Goal: Task Accomplishment & Management: Manage account settings

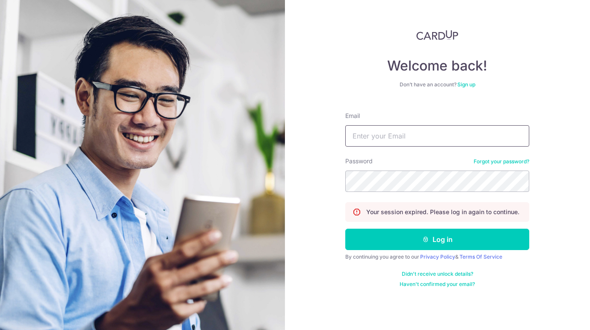
type input "[EMAIL_ADDRESS][DOMAIN_NAME]"
click at [437, 240] on button "Log in" at bounding box center [437, 239] width 184 height 21
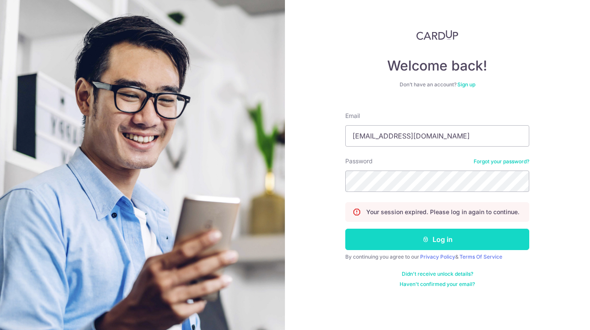
click at [440, 241] on button "Log in" at bounding box center [437, 239] width 184 height 21
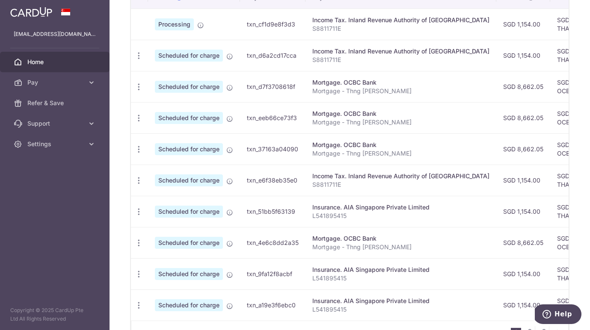
scroll to position [264, 0]
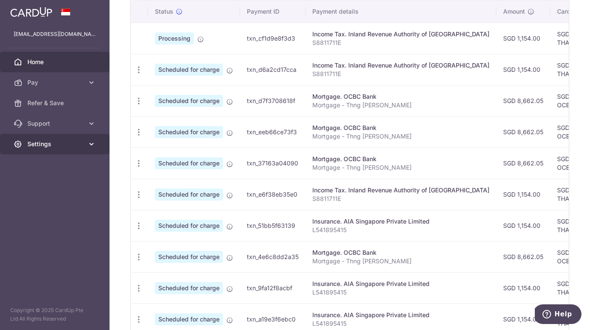
click at [94, 148] on icon at bounding box center [91, 144] width 9 height 9
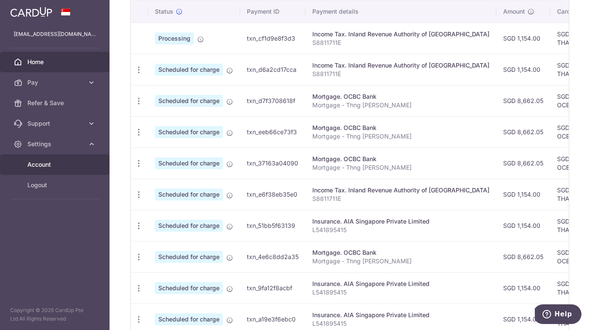
click at [79, 161] on span "Account" at bounding box center [55, 164] width 56 height 9
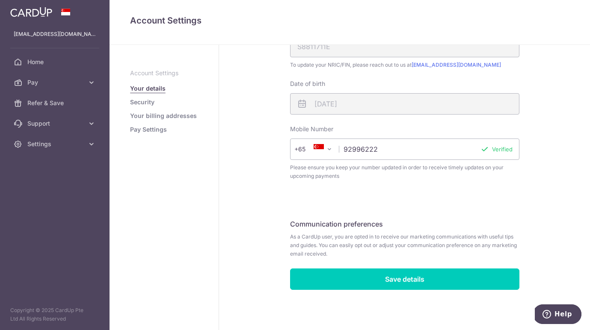
scroll to position [219, 0]
click at [144, 103] on link "Security" at bounding box center [142, 102] width 24 height 9
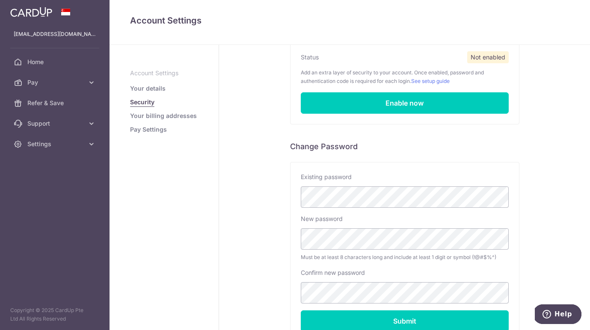
scroll to position [117, 0]
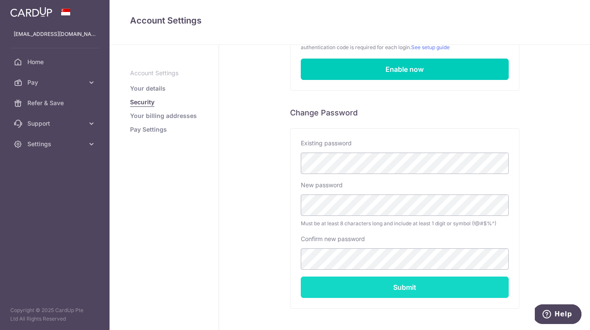
click at [403, 287] on input "Submit" at bounding box center [405, 287] width 208 height 21
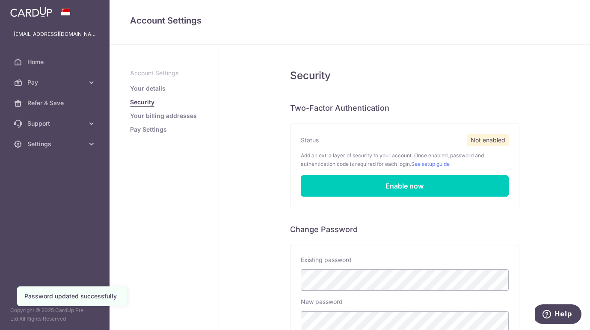
click at [159, 128] on link "Pay Settings" at bounding box center [148, 129] width 37 height 9
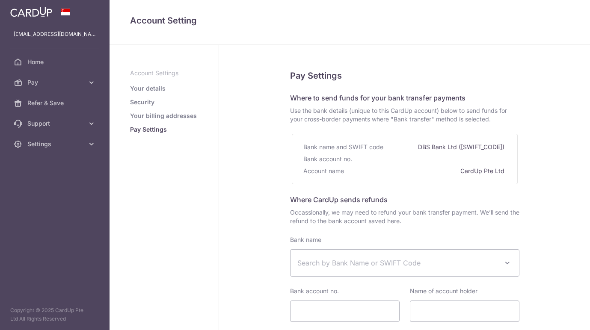
select select
click at [166, 119] on link "Your billing addresses" at bounding box center [163, 116] width 67 height 9
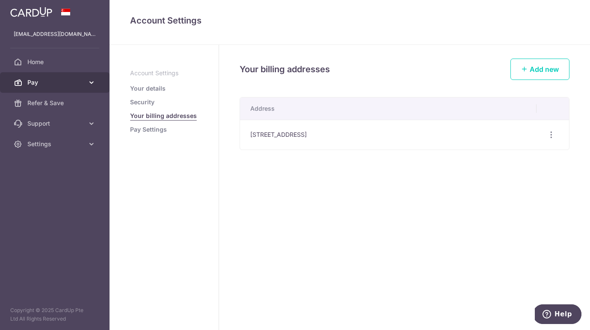
click at [74, 86] on span "Pay" at bounding box center [55, 82] width 56 height 9
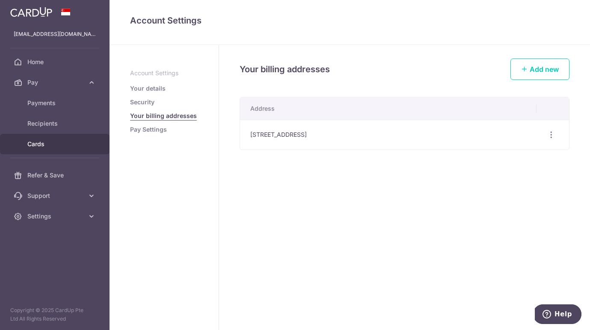
click at [60, 139] on link "Cards" at bounding box center [55, 144] width 110 height 21
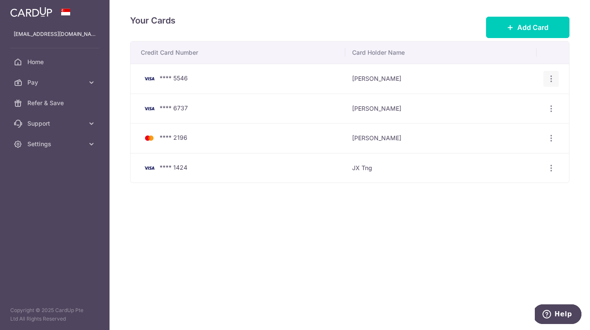
click at [548, 80] on icon "button" at bounding box center [551, 78] width 9 height 9
click at [538, 121] on span "Delete" at bounding box center [522, 123] width 58 height 10
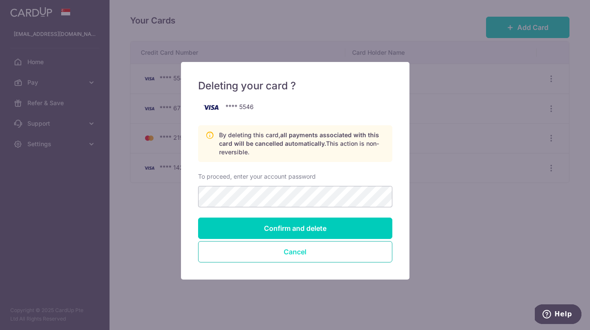
click at [359, 249] on button "Cancel" at bounding box center [295, 251] width 194 height 21
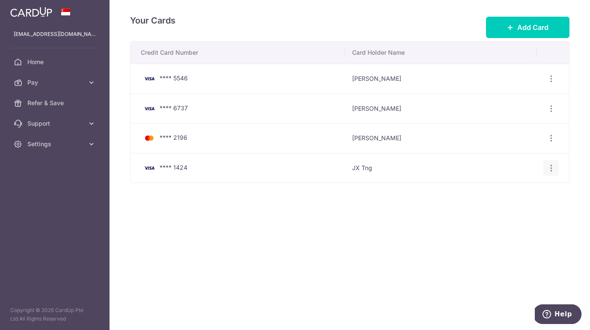
click at [550, 169] on icon "button" at bounding box center [551, 168] width 9 height 9
click at [516, 209] on span "Delete" at bounding box center [522, 212] width 58 height 10
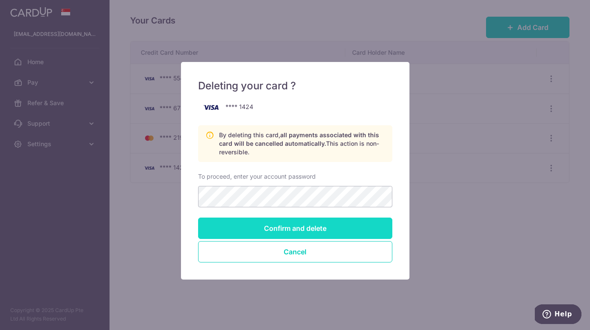
click at [336, 229] on input "Confirm and delete" at bounding box center [295, 228] width 194 height 21
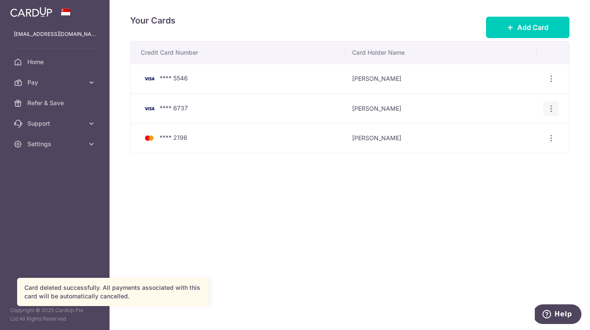
click at [552, 110] on icon "button" at bounding box center [551, 108] width 9 height 9
click at [534, 152] on span "Delete" at bounding box center [522, 153] width 58 height 10
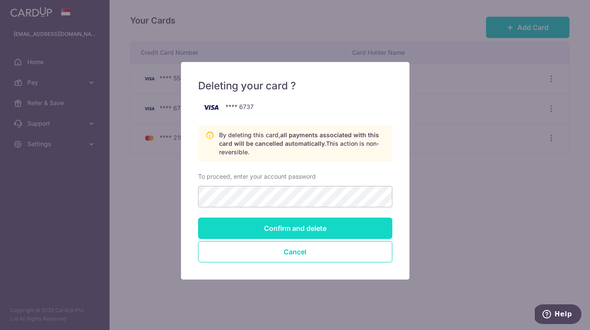
click at [359, 224] on input "Confirm and delete" at bounding box center [295, 228] width 194 height 21
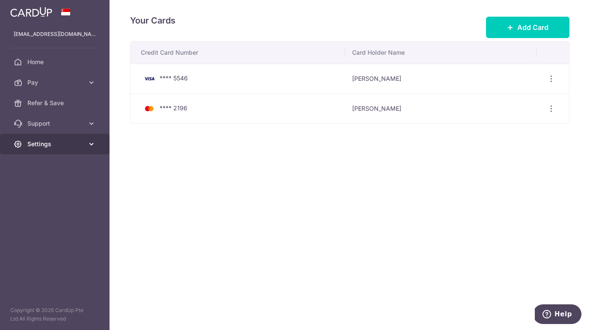
click at [87, 146] on icon at bounding box center [91, 144] width 9 height 9
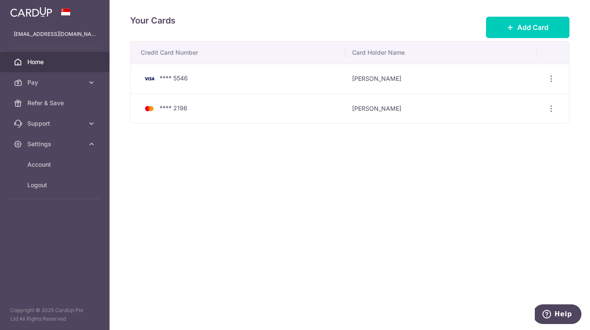
click at [47, 62] on span "Home" at bounding box center [55, 62] width 56 height 9
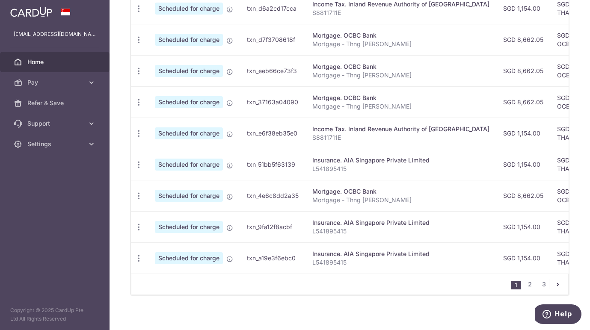
scroll to position [327, 0]
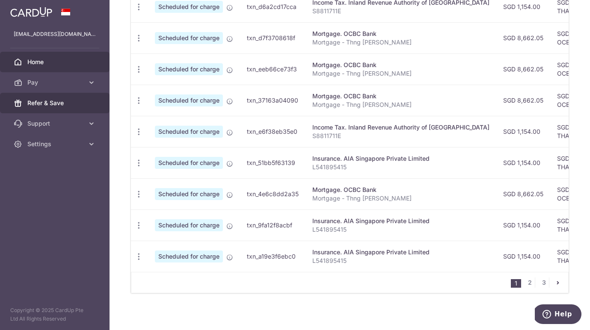
click at [49, 104] on span "Refer & Save" at bounding box center [55, 103] width 56 height 9
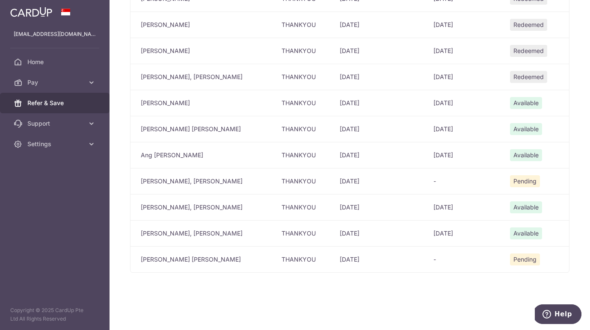
scroll to position [1182, 0]
click at [91, 145] on icon at bounding box center [91, 144] width 9 height 9
click at [75, 187] on span "Logout" at bounding box center [55, 185] width 56 height 9
